Goal: Task Accomplishment & Management: Use online tool/utility

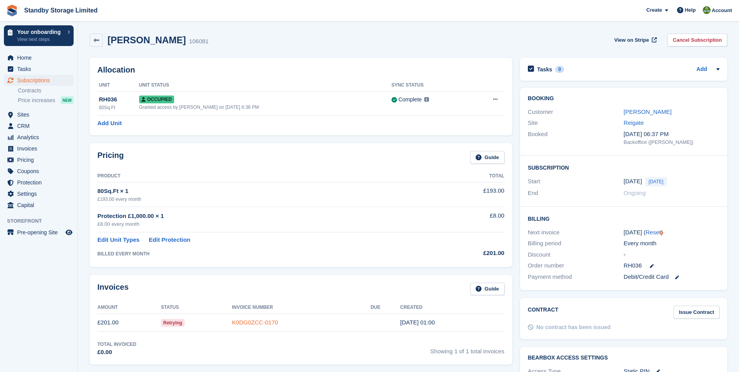
click at [264, 319] on link "K0DG0ZCC-0170" at bounding box center [255, 322] width 46 height 7
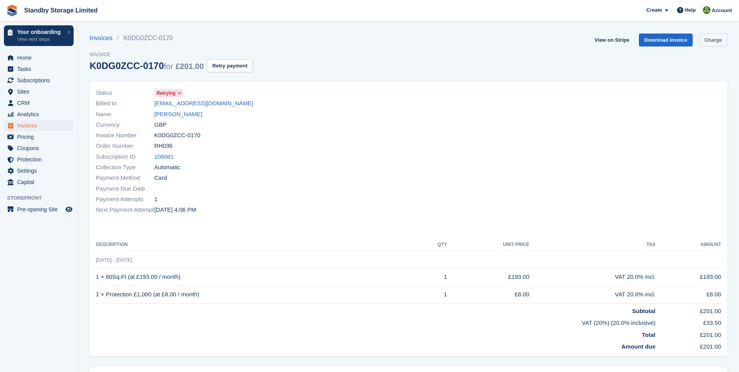
click at [703, 38] on link "Charge" at bounding box center [713, 39] width 28 height 13
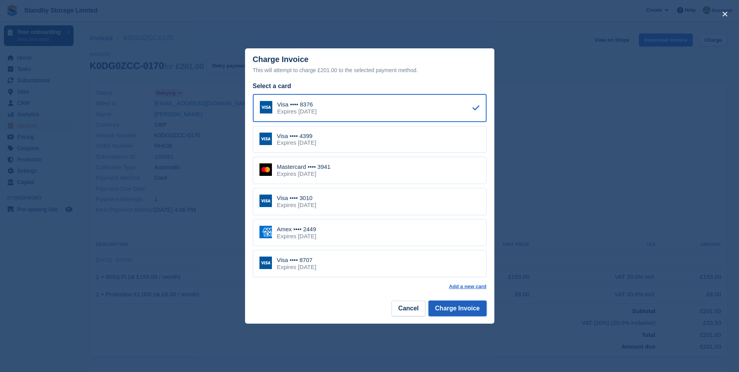
click at [446, 310] on button "Charge Invoice" at bounding box center [457, 308] width 58 height 16
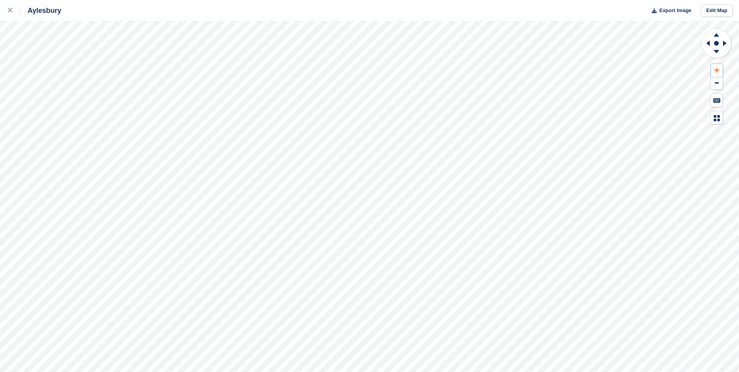
click at [717, 67] on button at bounding box center [717, 70] width 12 height 13
click at [717, 66] on button at bounding box center [717, 70] width 12 height 13
click at [718, 36] on icon at bounding box center [715, 35] width 5 height 4
drag, startPoint x: 718, startPoint y: 36, endPoint x: 718, endPoint y: 67, distance: 31.6
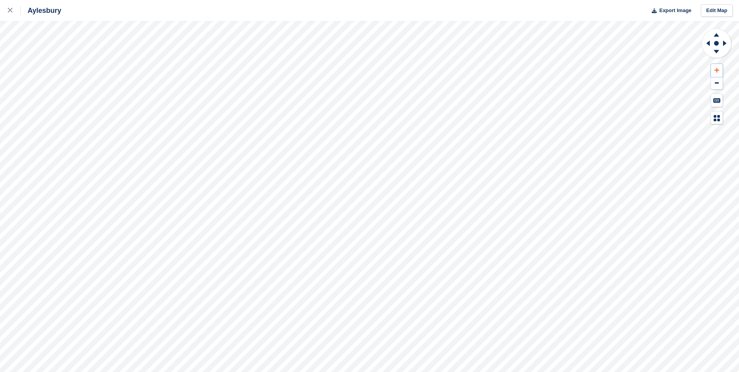
click at [718, 67] on icon at bounding box center [716, 69] width 5 height 5
click at [719, 37] on icon at bounding box center [716, 34] width 20 height 10
drag, startPoint x: 719, startPoint y: 37, endPoint x: 717, endPoint y: 65, distance: 28.5
click at [717, 65] on button at bounding box center [717, 70] width 12 height 13
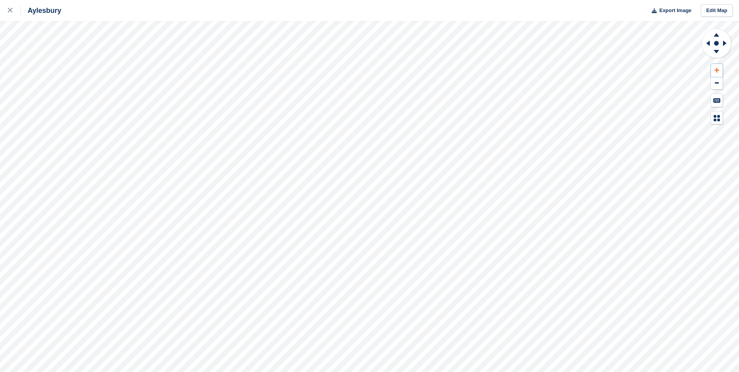
click at [718, 71] on icon at bounding box center [716, 69] width 5 height 5
click at [718, 36] on icon at bounding box center [715, 35] width 5 height 4
drag, startPoint x: 718, startPoint y: 36, endPoint x: 713, endPoint y: 81, distance: 45.4
click at [713, 81] on button at bounding box center [717, 83] width 12 height 13
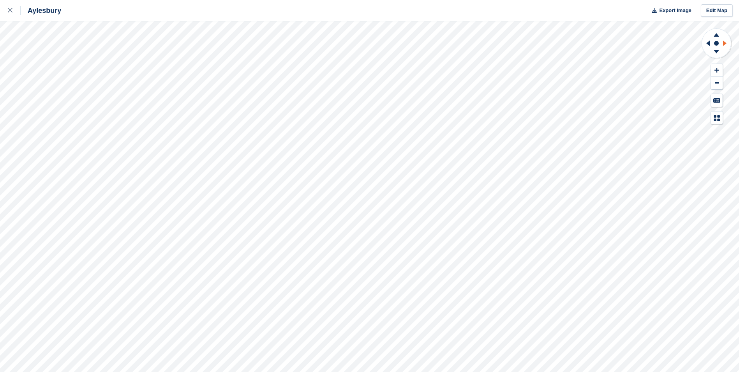
click at [723, 43] on icon at bounding box center [725, 43] width 4 height 5
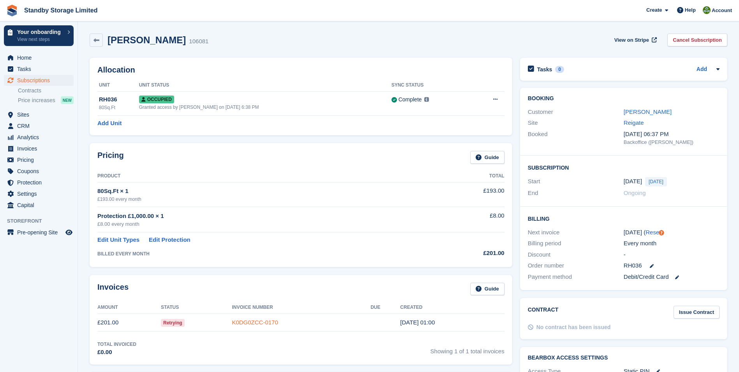
click at [262, 320] on link "K0DG0ZCC-0170" at bounding box center [255, 322] width 46 height 7
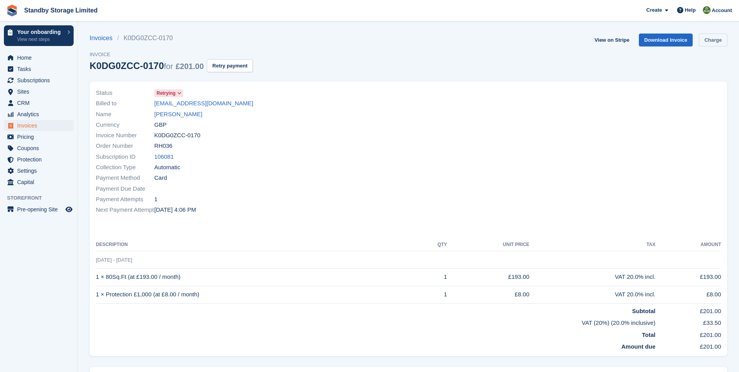
click at [706, 40] on link "Charge" at bounding box center [713, 39] width 28 height 13
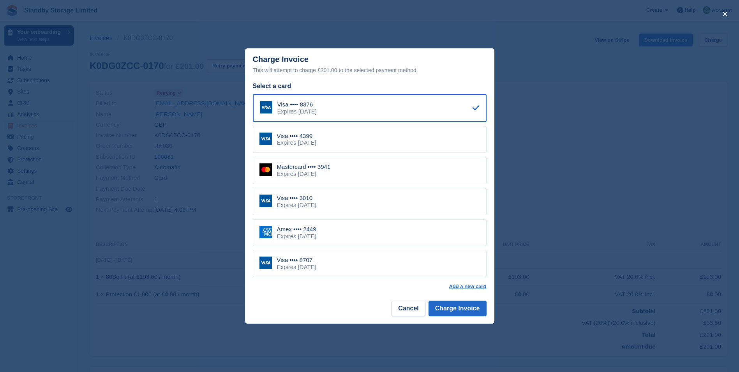
click at [328, 169] on div "Mastercard •••• 3941" at bounding box center [304, 166] width 54 height 7
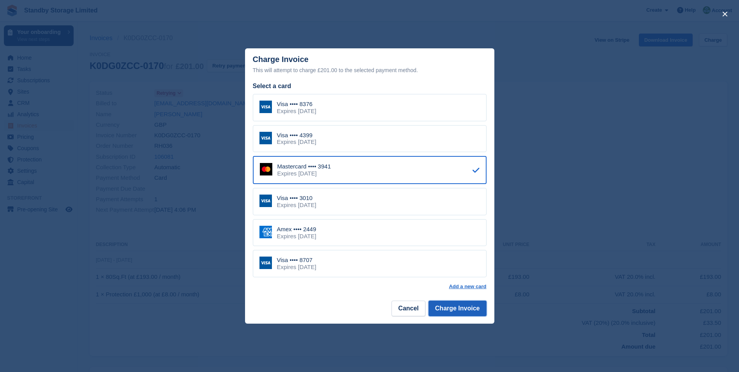
click at [460, 306] on button "Charge Invoice" at bounding box center [457, 308] width 58 height 16
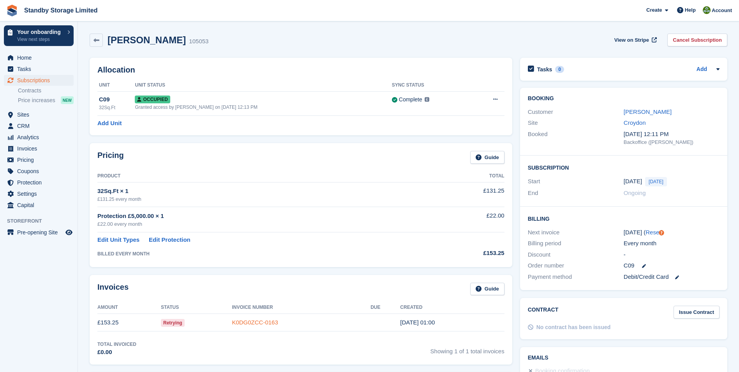
click at [257, 324] on link "K0DG0ZCC-0163" at bounding box center [255, 322] width 46 height 7
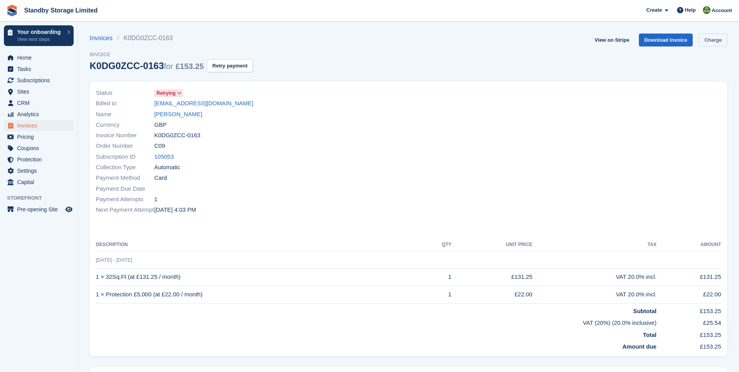
click at [710, 41] on link "Charge" at bounding box center [713, 39] width 28 height 13
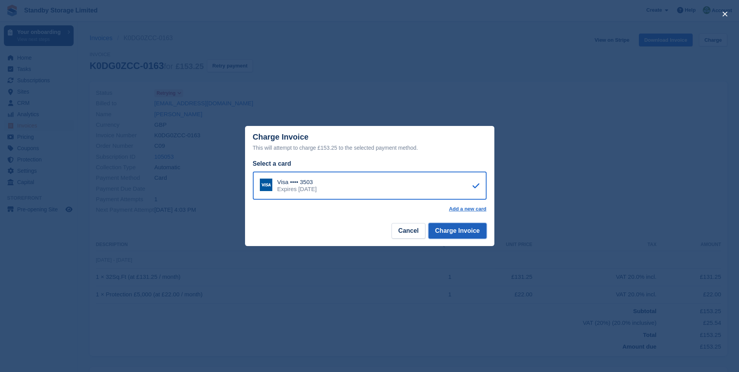
click at [465, 228] on button "Charge Invoice" at bounding box center [457, 231] width 58 height 16
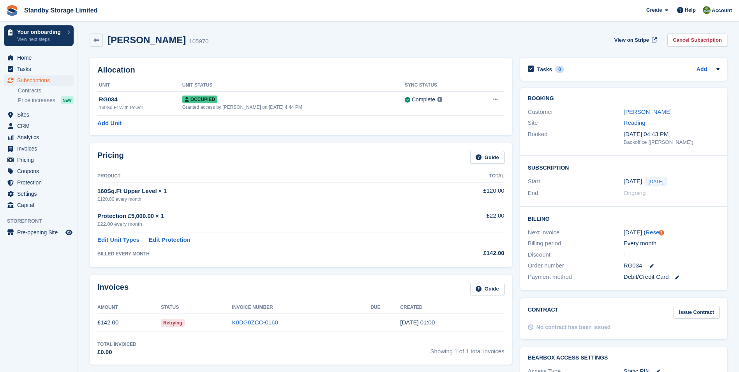
click at [255, 313] on td "K0DG0ZCC-0160" at bounding box center [301, 322] width 139 height 18
click at [254, 322] on link "K0DG0ZCC-0160" at bounding box center [255, 322] width 46 height 7
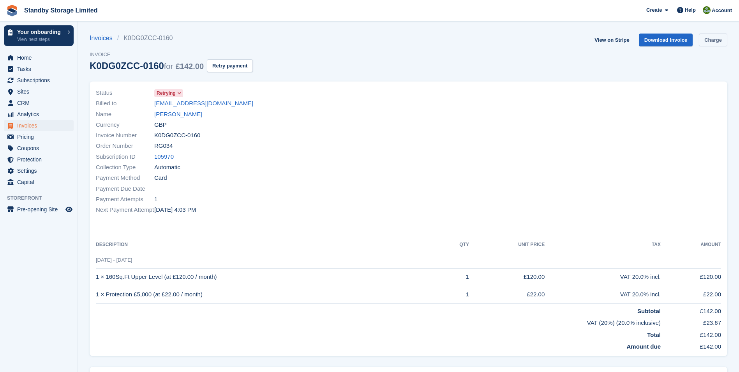
click at [710, 40] on link "Charge" at bounding box center [713, 39] width 28 height 13
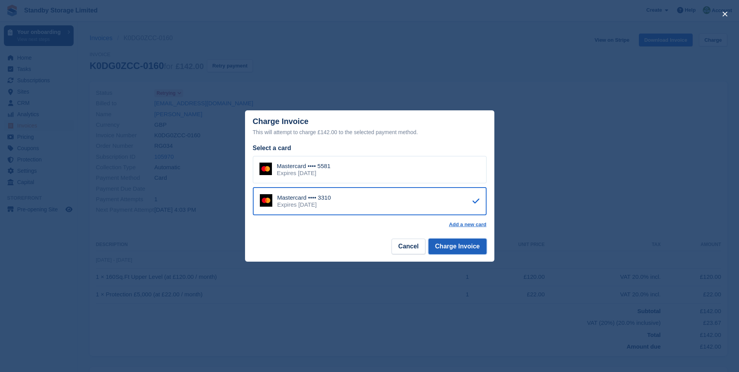
click at [463, 247] on button "Charge Invoice" at bounding box center [457, 246] width 58 height 16
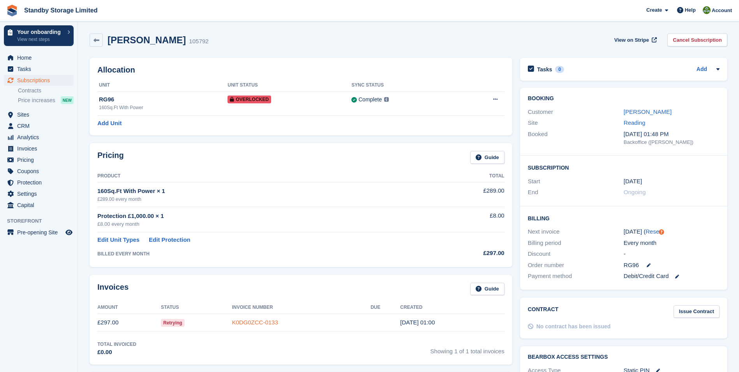
click at [258, 324] on link "K0DG0ZCC-0133" at bounding box center [255, 322] width 46 height 7
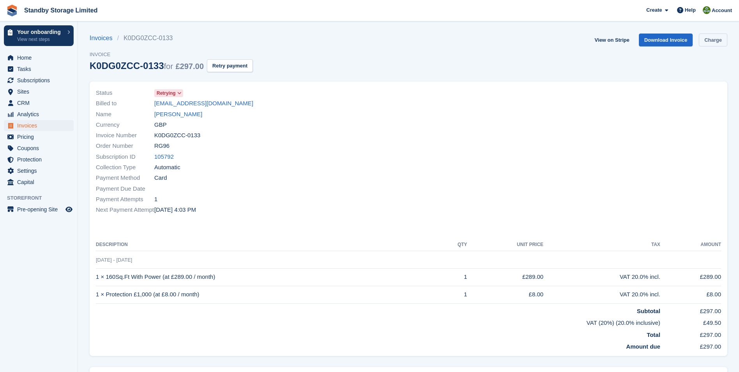
click at [708, 42] on link "Charge" at bounding box center [713, 39] width 28 height 13
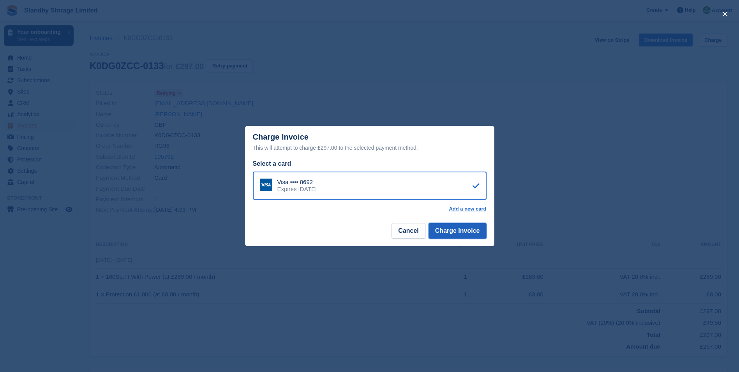
click at [466, 233] on button "Charge Invoice" at bounding box center [457, 231] width 58 height 16
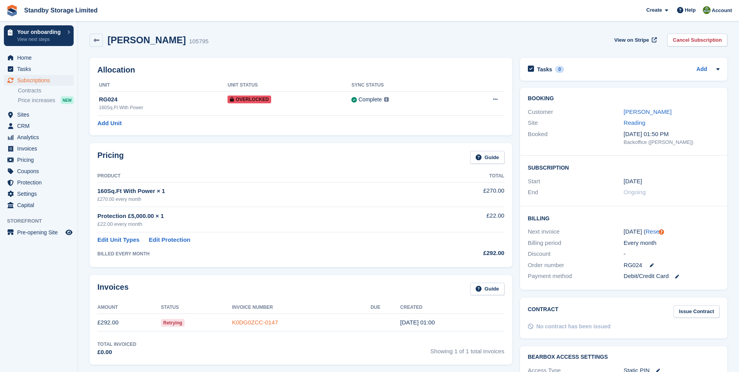
click at [259, 322] on link "K0DG0ZCC-0147" at bounding box center [255, 322] width 46 height 7
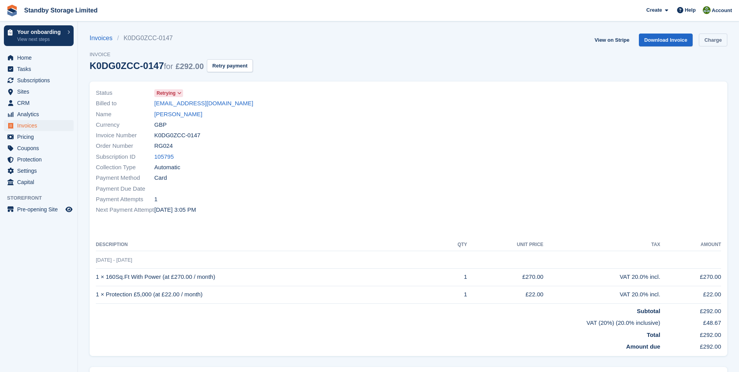
click at [713, 39] on link "Charge" at bounding box center [713, 39] width 28 height 13
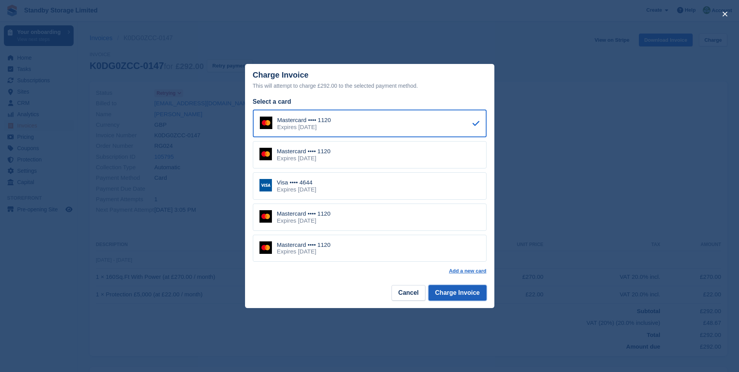
click at [460, 291] on button "Charge Invoice" at bounding box center [457, 293] width 58 height 16
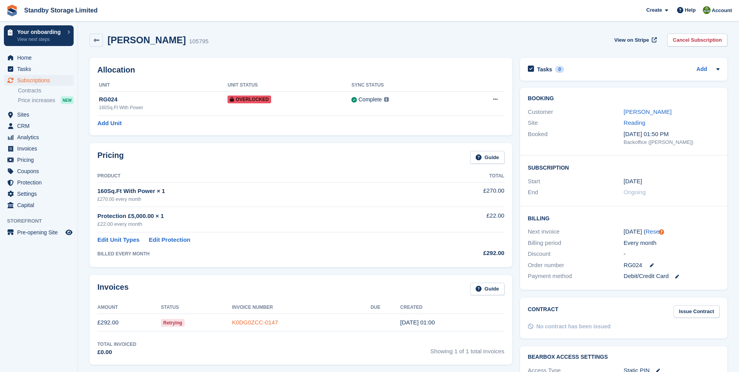
click at [273, 322] on link "K0DG0ZCC-0147" at bounding box center [255, 322] width 46 height 7
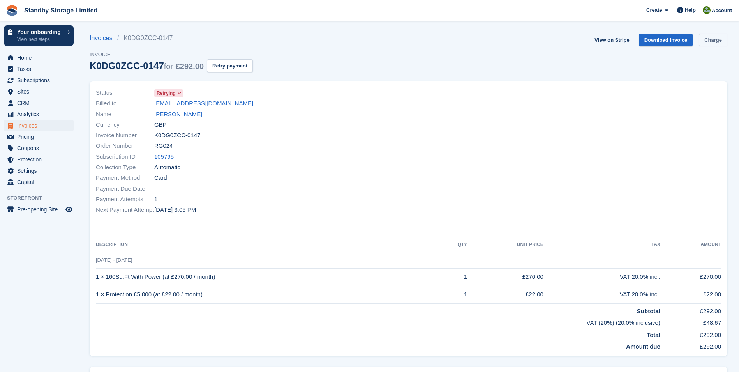
click at [716, 41] on link "Charge" at bounding box center [713, 39] width 28 height 13
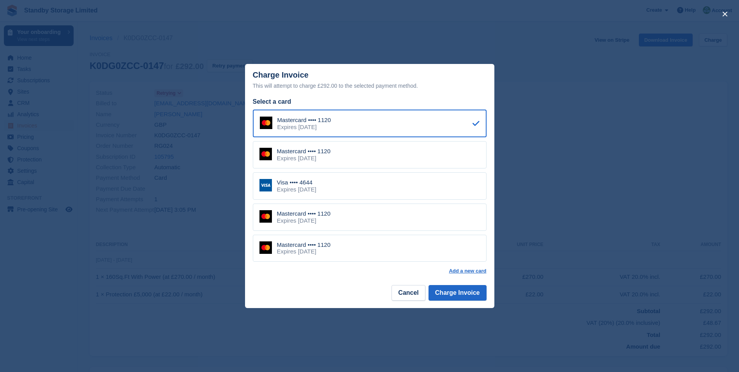
click at [310, 188] on div "Expires August 2029" at bounding box center [296, 189] width 39 height 7
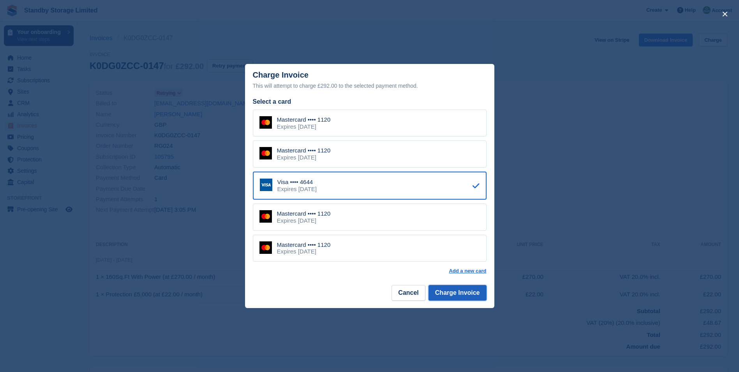
click at [458, 292] on button "Charge Invoice" at bounding box center [457, 293] width 58 height 16
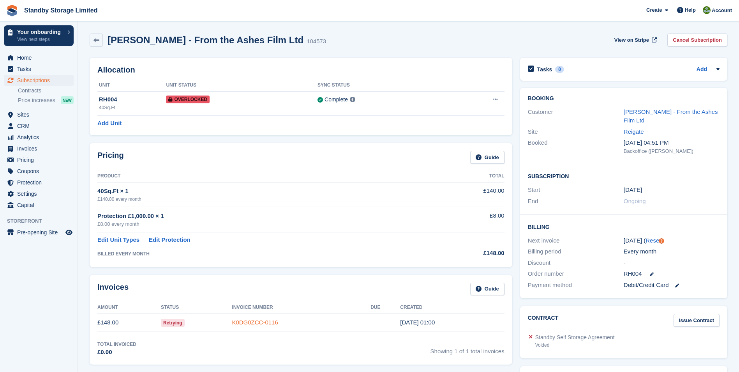
click at [271, 319] on link "K0DG0ZCC-0116" at bounding box center [255, 322] width 46 height 7
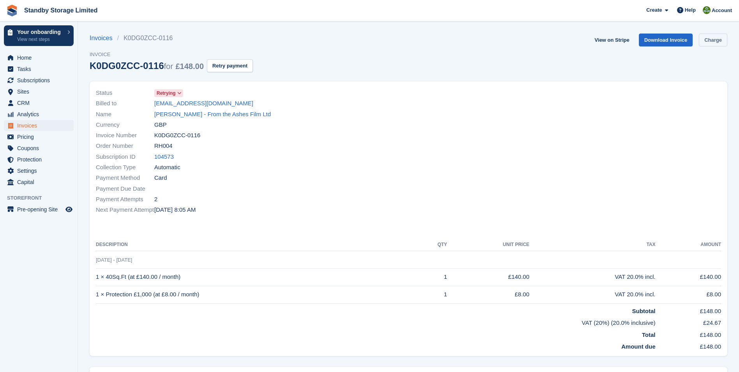
click at [708, 38] on link "Charge" at bounding box center [713, 39] width 28 height 13
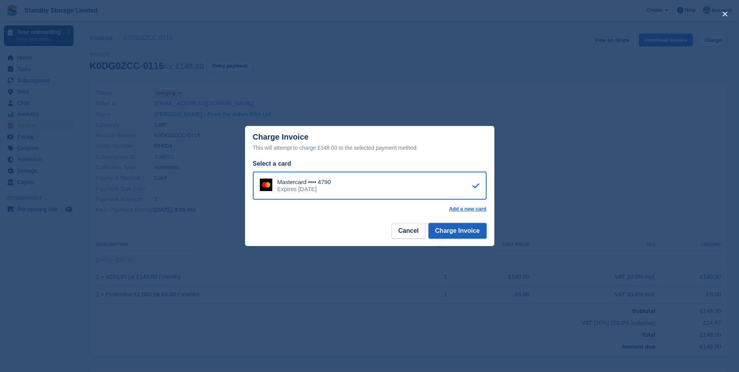
click at [460, 233] on button "Charge Invoice" at bounding box center [457, 231] width 58 height 16
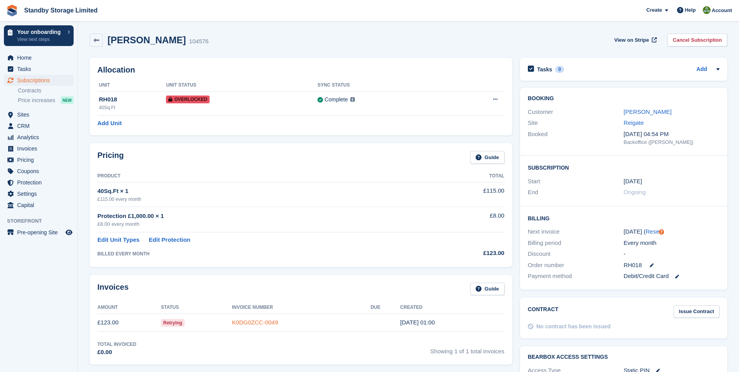
click at [262, 324] on link "K0DG0ZCC-0049" at bounding box center [255, 322] width 46 height 7
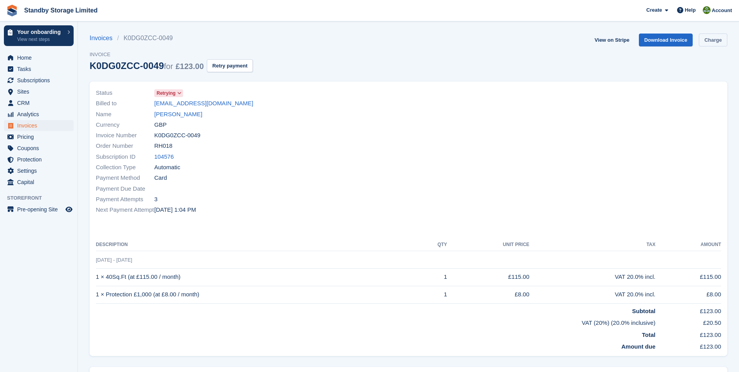
click at [715, 41] on link "Charge" at bounding box center [713, 39] width 28 height 13
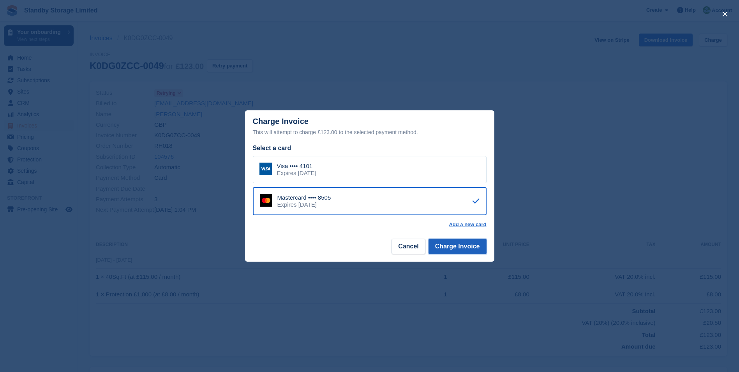
click at [467, 245] on button "Charge Invoice" at bounding box center [457, 246] width 58 height 16
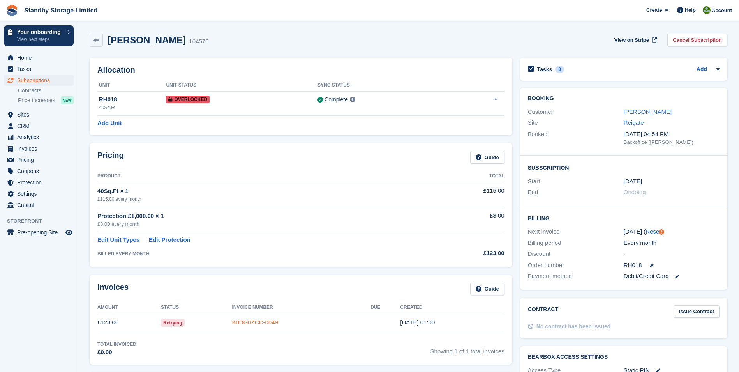
click at [262, 321] on link "K0DG0ZCC-0049" at bounding box center [255, 322] width 46 height 7
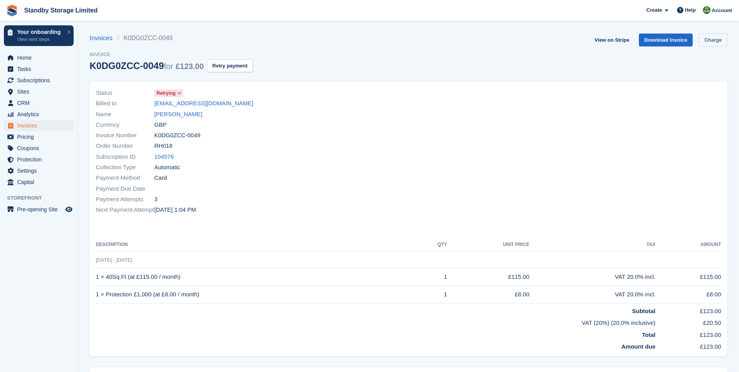
click at [715, 39] on link "Charge" at bounding box center [713, 39] width 28 height 13
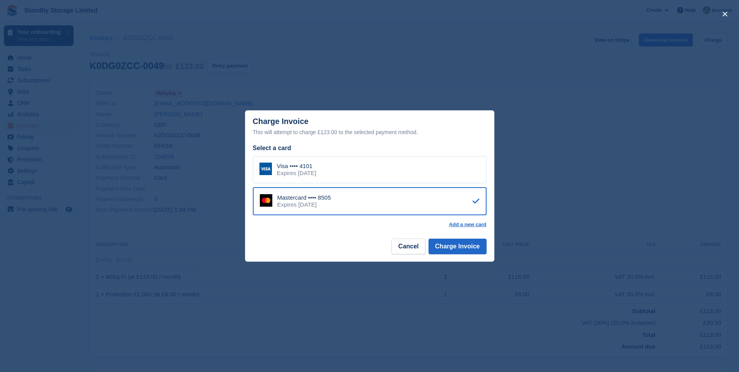
click at [446, 162] on div "Visa •••• 4101 Expires September 2028" at bounding box center [370, 169] width 234 height 27
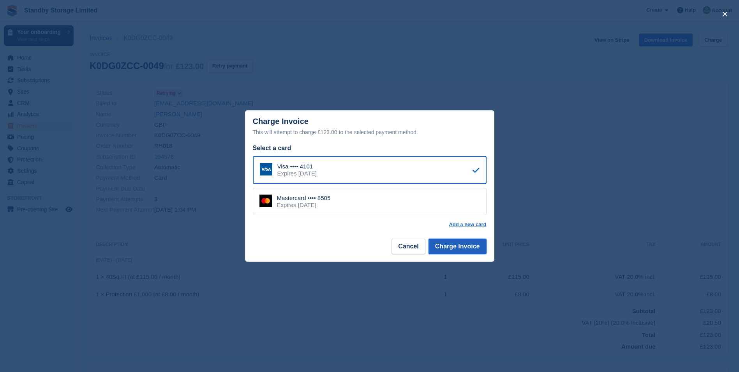
click at [460, 244] on button "Charge Invoice" at bounding box center [457, 246] width 58 height 16
